Goal: Task Accomplishment & Management: Complete application form

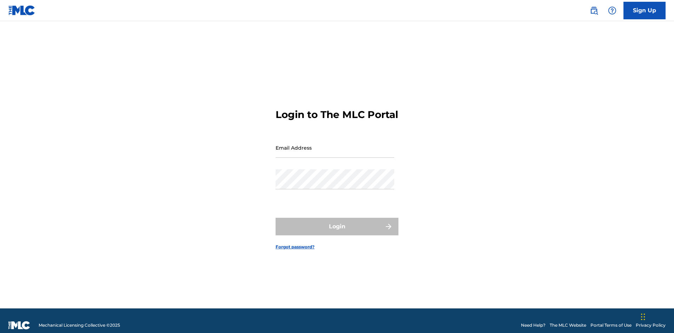
scroll to position [9, 0]
click at [335, 144] on input "Email Address" at bounding box center [335, 148] width 119 height 20
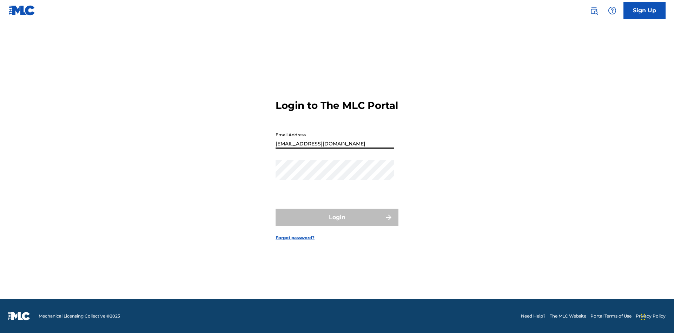
type input "[EMAIL_ADDRESS][DOMAIN_NAME]"
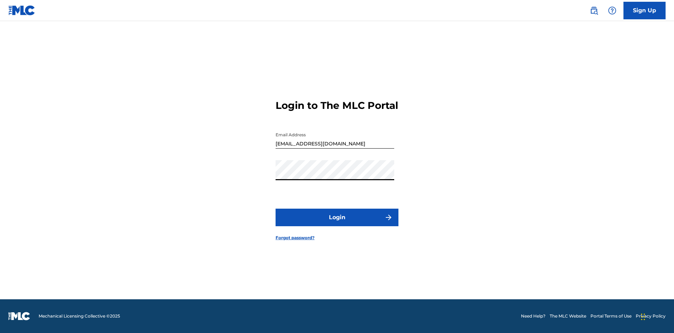
click at [337, 223] on button "Login" at bounding box center [337, 218] width 123 height 18
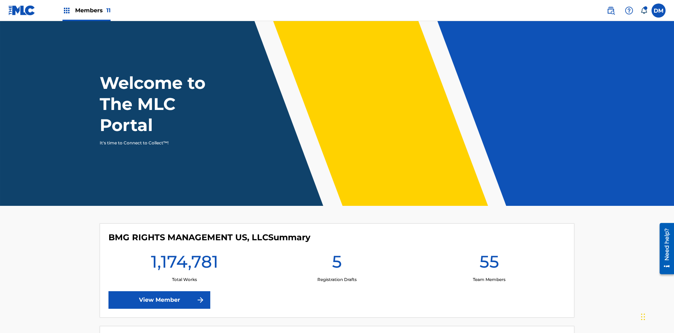
scroll to position [30, 0]
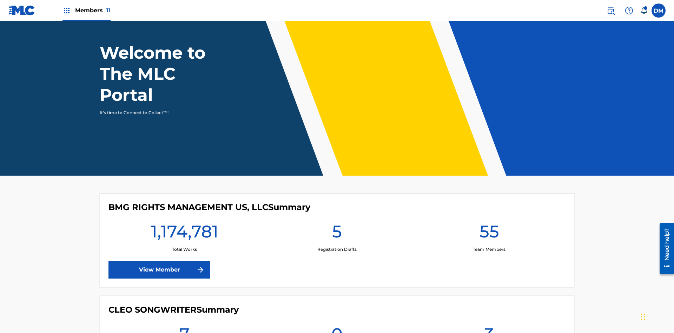
click at [86, 10] on span "Members 11" at bounding box center [92, 10] width 35 height 8
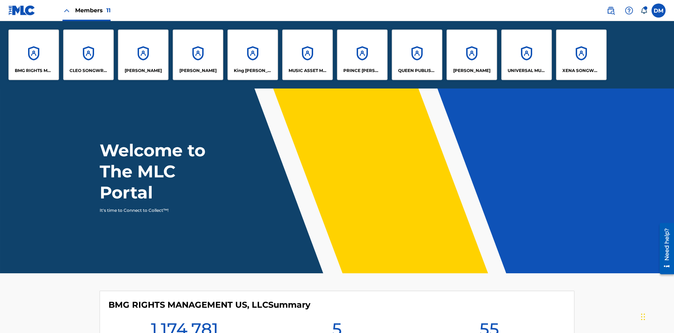
click at [252, 71] on p "King McTesterson" at bounding box center [253, 70] width 38 height 6
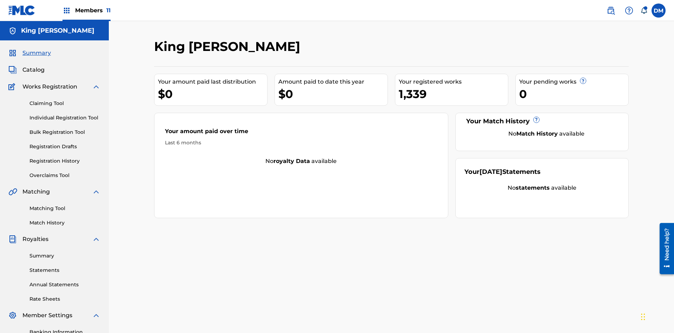
click at [65, 114] on link "Individual Registration Tool" at bounding box center [64, 117] width 71 height 7
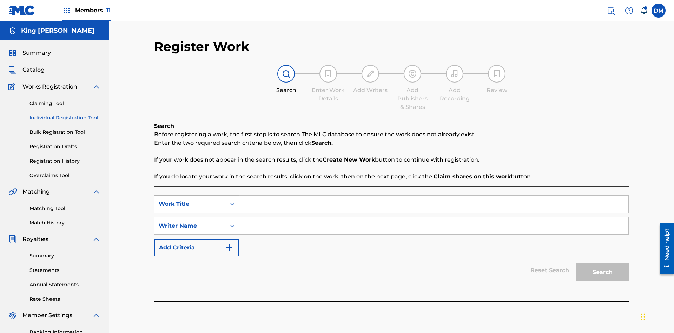
click at [190, 200] on div "Work Title" at bounding box center [190, 204] width 63 height 8
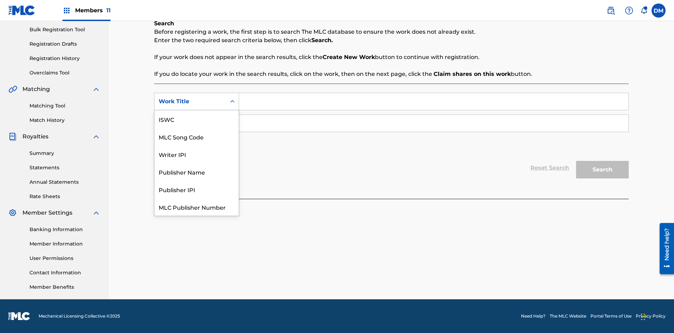
scroll to position [18, 0]
click at [197, 119] on div "MLC Song Code" at bounding box center [196, 119] width 84 height 18
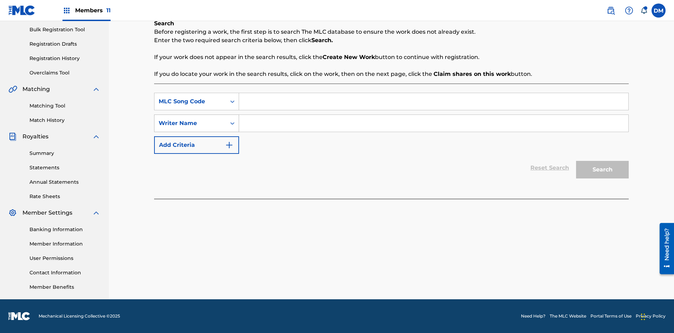
click at [190, 123] on div "Writer Name" at bounding box center [190, 123] width 63 height 8
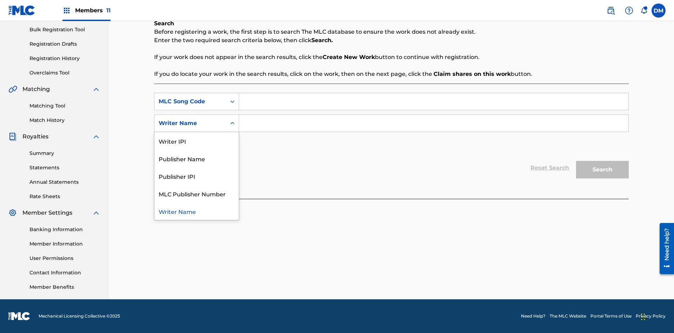
click at [197, 211] on div "Writer Name" at bounding box center [196, 211] width 84 height 18
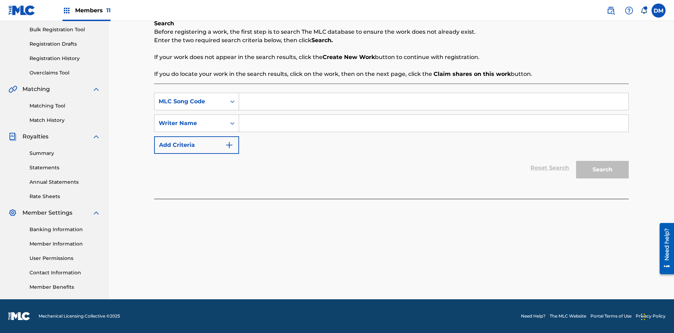
click at [434, 101] on input "Search Form" at bounding box center [433, 101] width 389 height 17
type input "RB0ZQR"
click at [434, 123] on input "Search Form" at bounding box center [433, 123] width 389 height 17
type input "TOM ZACHARY SEBASTIAN POHJOLA"
click at [603, 170] on button "Search" at bounding box center [602, 170] width 53 height 18
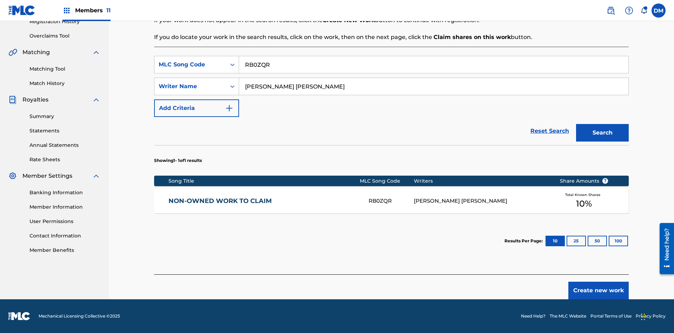
click at [609, 241] on button "100" at bounding box center [618, 241] width 19 height 11
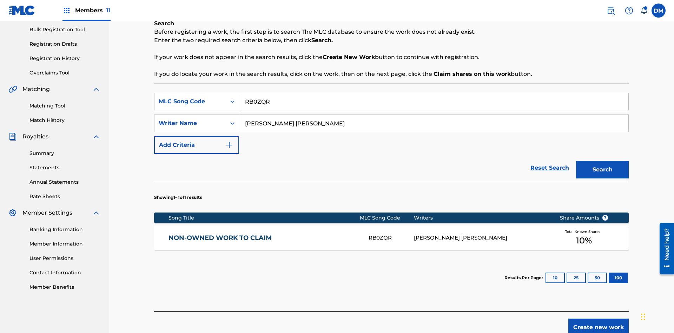
click at [391, 234] on div "RB0ZQR" at bounding box center [391, 238] width 45 height 8
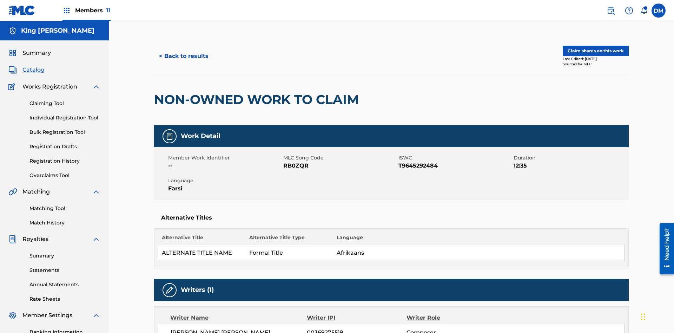
click at [595, 47] on button "Claim shares on this work" at bounding box center [596, 51] width 66 height 11
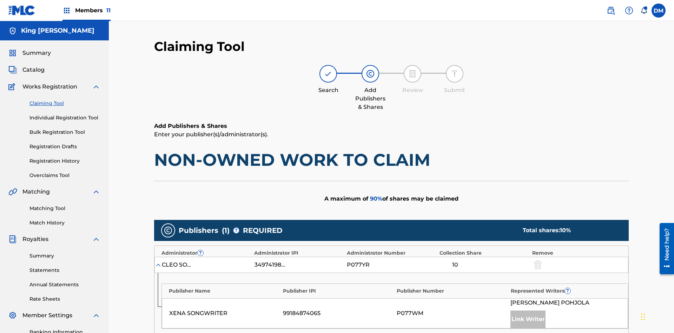
scroll to position [176, 0]
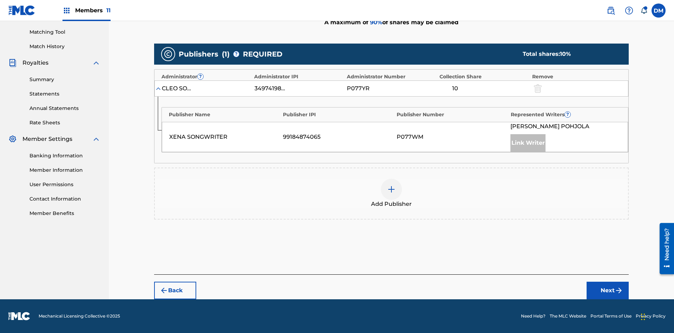
click at [608, 290] on button "Next" at bounding box center [608, 291] width 42 height 18
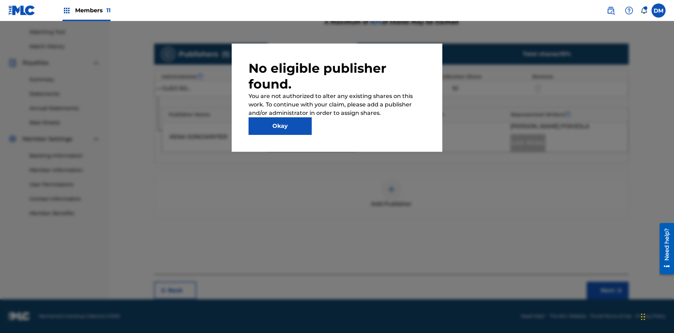
click at [280, 126] on button "Okay" at bounding box center [280, 126] width 63 height 18
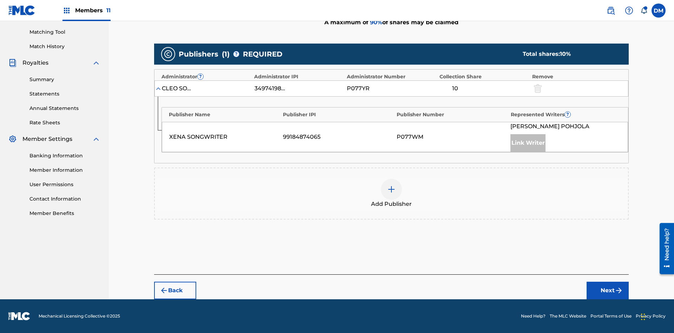
click at [392, 189] on img at bounding box center [391, 189] width 8 height 8
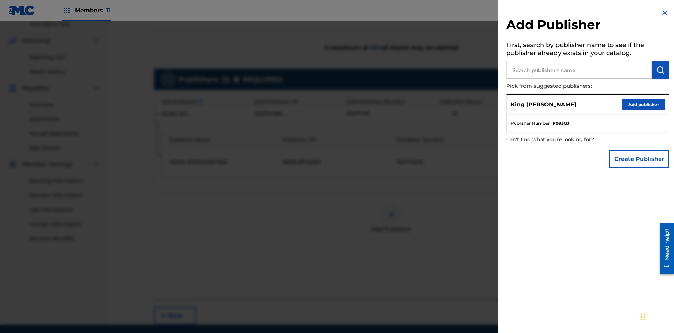
click at [579, 70] on input "text" at bounding box center [578, 70] width 145 height 18
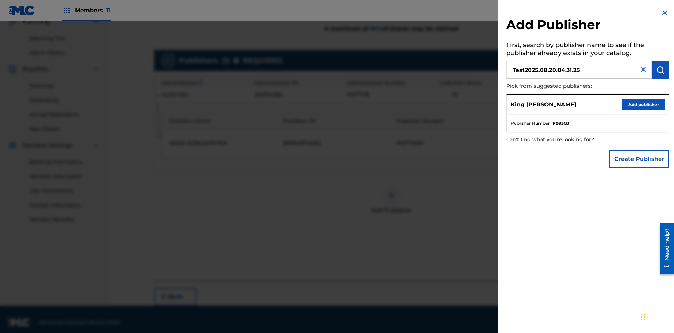
type input "Test2025.08.20.04.31.25"
click at [660, 70] on img "submit" at bounding box center [660, 70] width 8 height 8
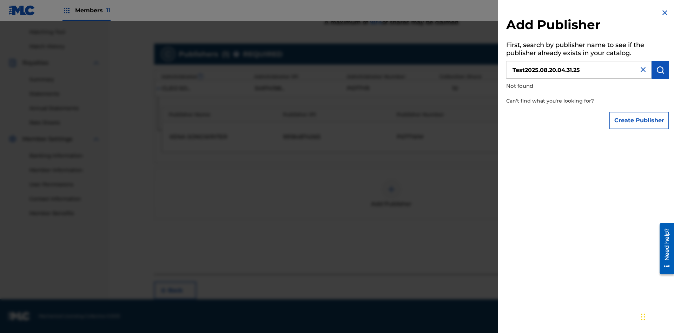
click at [640, 120] on button "Create Publisher" at bounding box center [640, 121] width 60 height 18
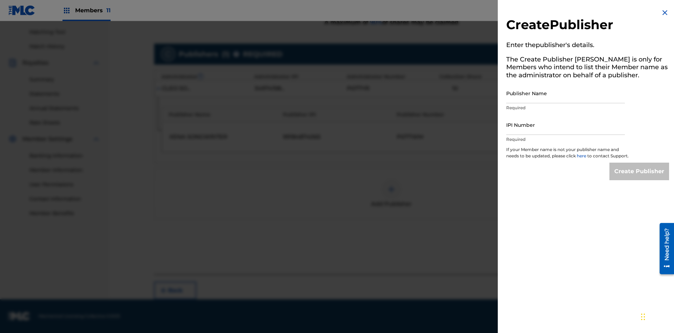
click at [566, 93] on input "Publisher Name" at bounding box center [565, 93] width 119 height 20
type input "Test2025.08.20.04.31.30"
click at [566, 125] on input "IPI Number" at bounding box center [565, 125] width 119 height 20
type input "00595839777"
click at [640, 178] on input "Create Publisher" at bounding box center [640, 172] width 60 height 18
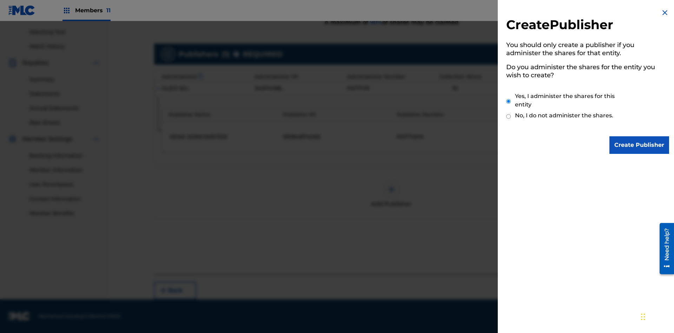
click at [509, 101] on input "Yes, I administer the shares for this entity" at bounding box center [508, 101] width 5 height 15
click at [640, 145] on input "Create Publisher" at bounding box center [640, 145] width 60 height 18
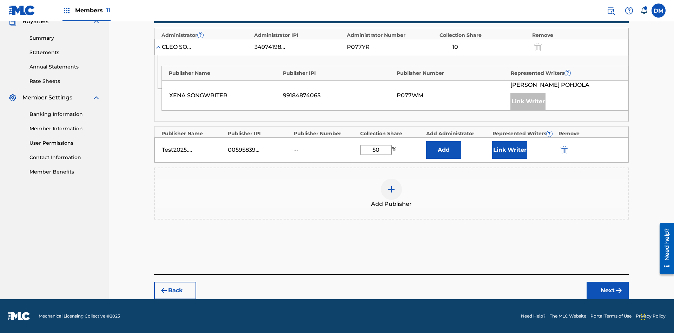
scroll to position [218, 0]
type input "50"
click at [510, 150] on button "Link Writer" at bounding box center [509, 150] width 35 height 18
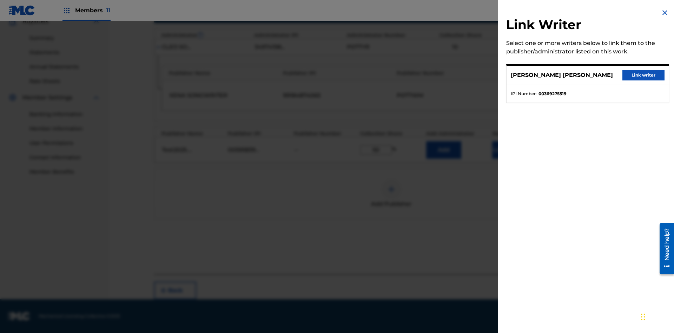
click at [644, 75] on button "Link writer" at bounding box center [644, 75] width 42 height 11
click at [510, 150] on button "Link Writer" at bounding box center [509, 150] width 35 height 18
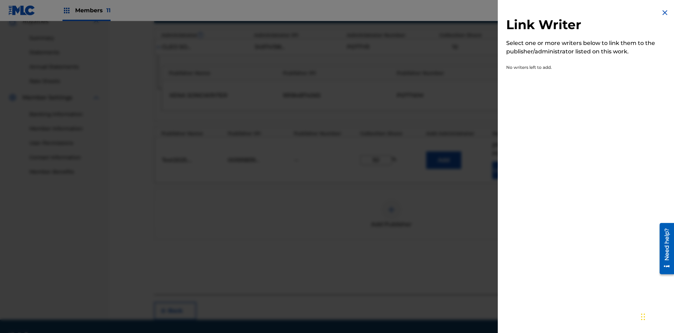
click at [665, 13] on img at bounding box center [665, 12] width 8 height 8
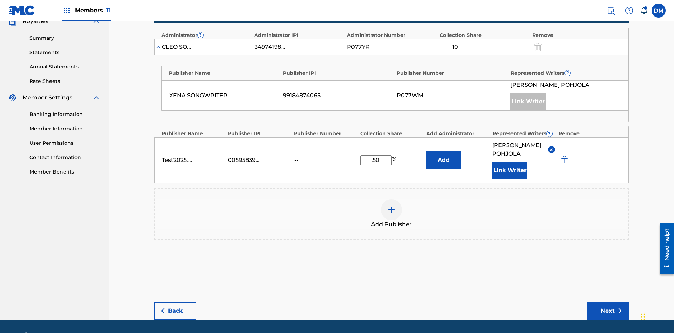
click at [444, 151] on button "Add" at bounding box center [443, 160] width 35 height 18
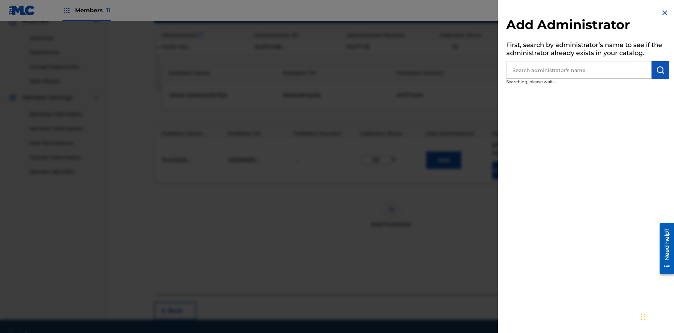
click at [579, 70] on input "text" at bounding box center [578, 70] width 145 height 18
type input "Test2025.08.20.04.31.51"
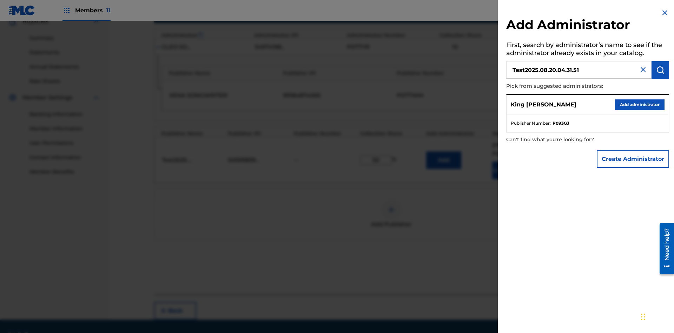
click at [660, 70] on img "submit" at bounding box center [660, 70] width 8 height 8
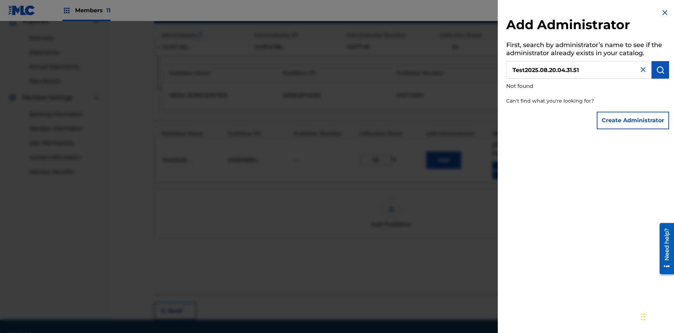
click at [633, 120] on button "Create Administrator" at bounding box center [633, 121] width 72 height 18
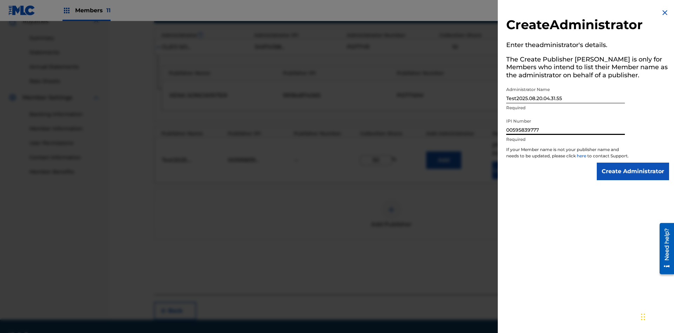
click at [633, 178] on input "Create Administrator" at bounding box center [633, 172] width 72 height 18
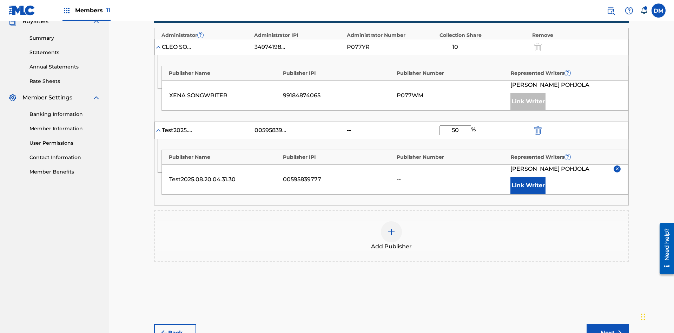
scroll to position [269, 0]
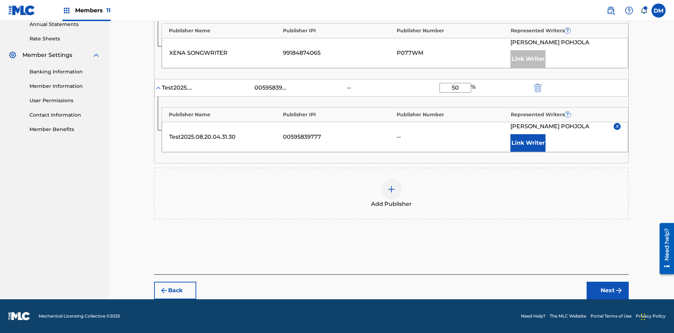
click at [608, 290] on button "Next" at bounding box center [608, 291] width 42 height 18
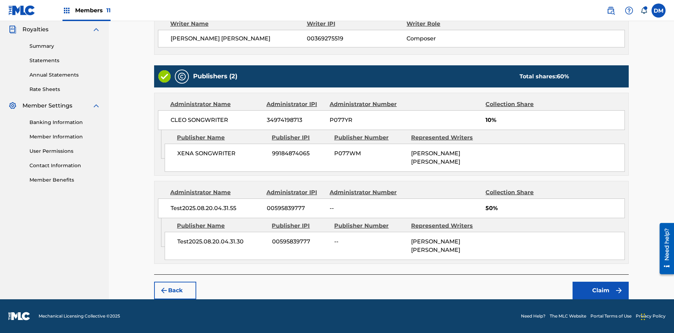
click at [601, 290] on button "Claim" at bounding box center [601, 291] width 56 height 18
